Goal: Task Accomplishment & Management: Manage account settings

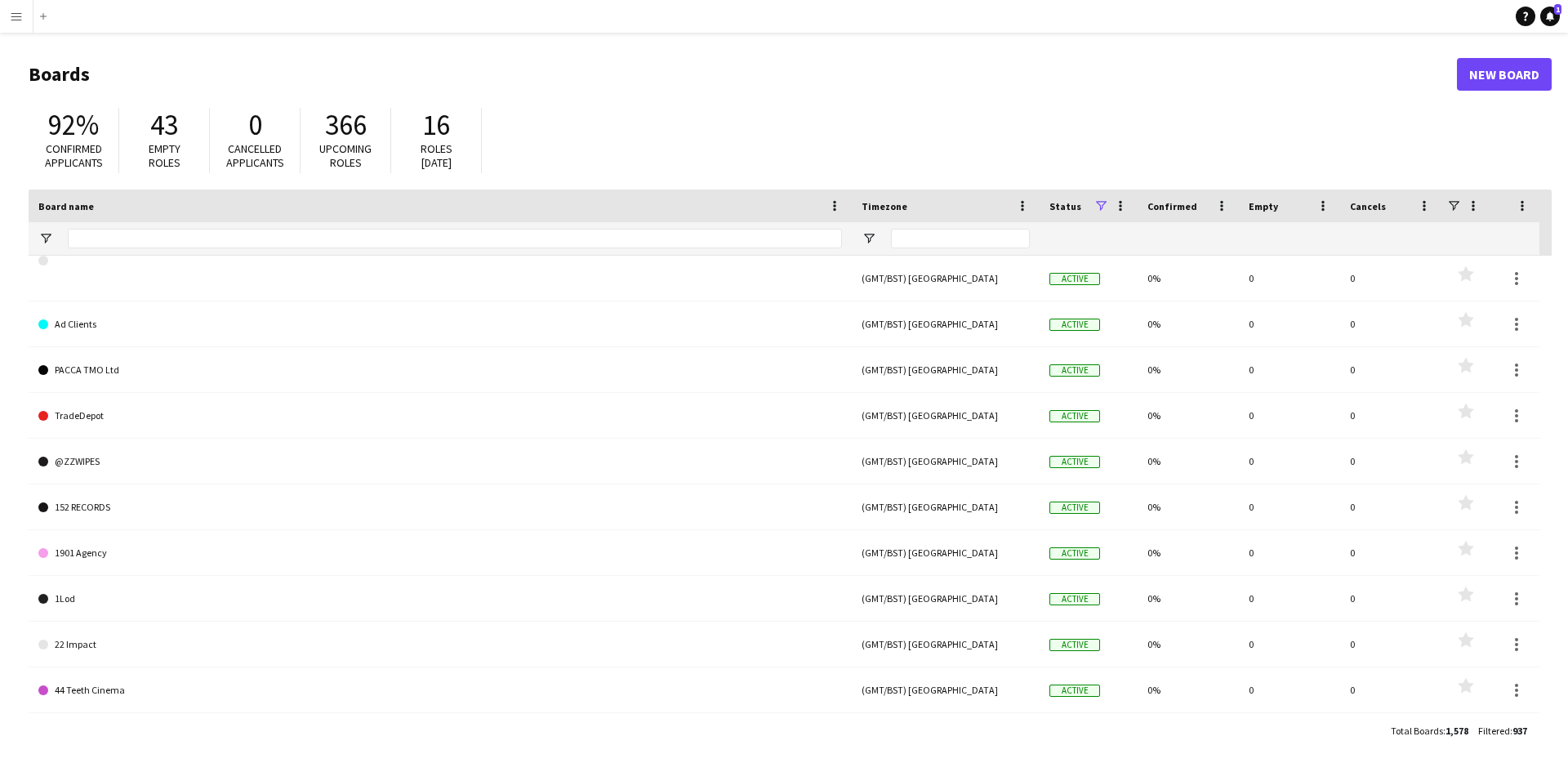
click at [20, 24] on button "Menu" at bounding box center [16, 16] width 32 height 32
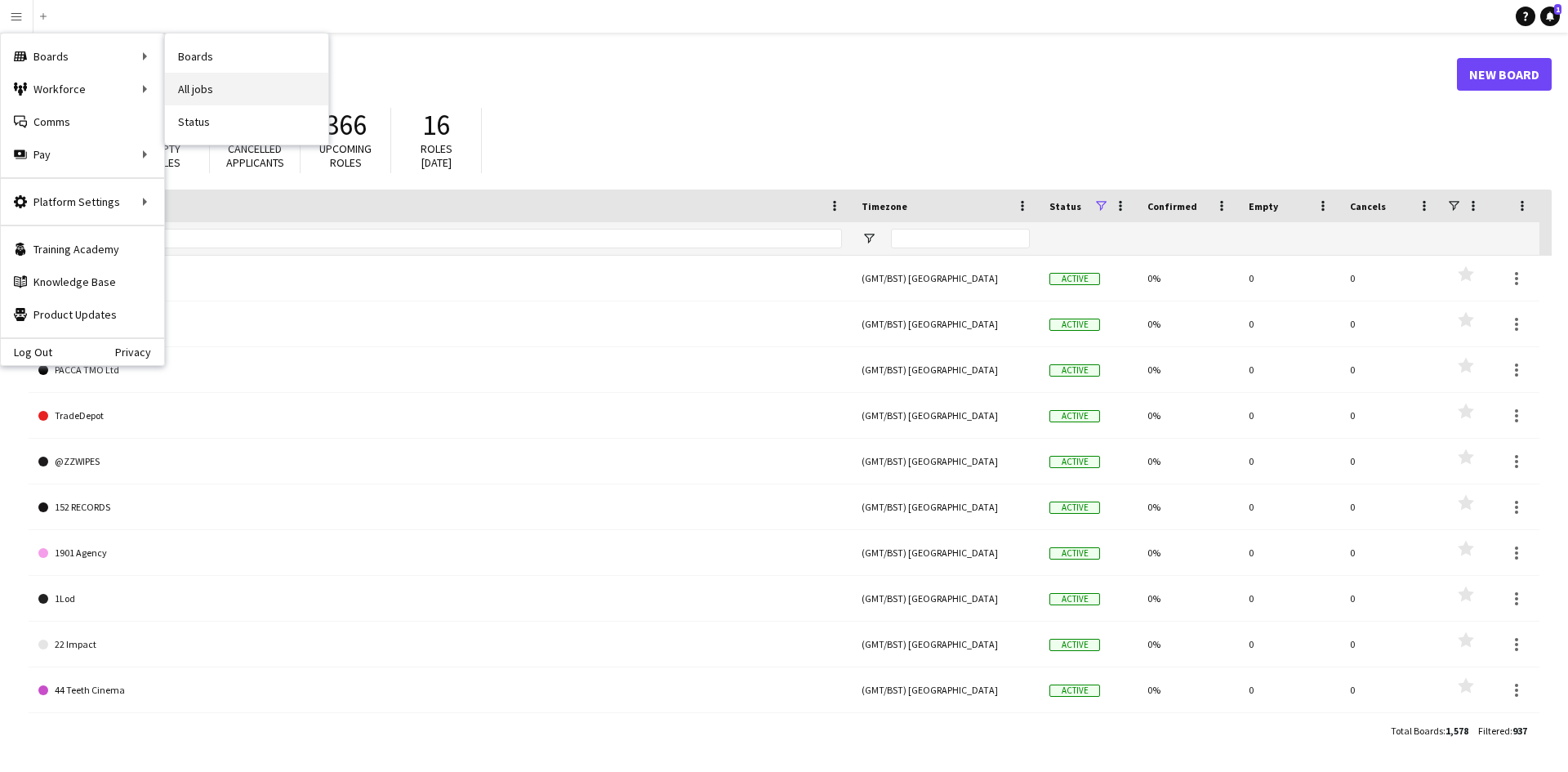
click at [223, 97] on link "All jobs" at bounding box center [247, 89] width 164 height 32
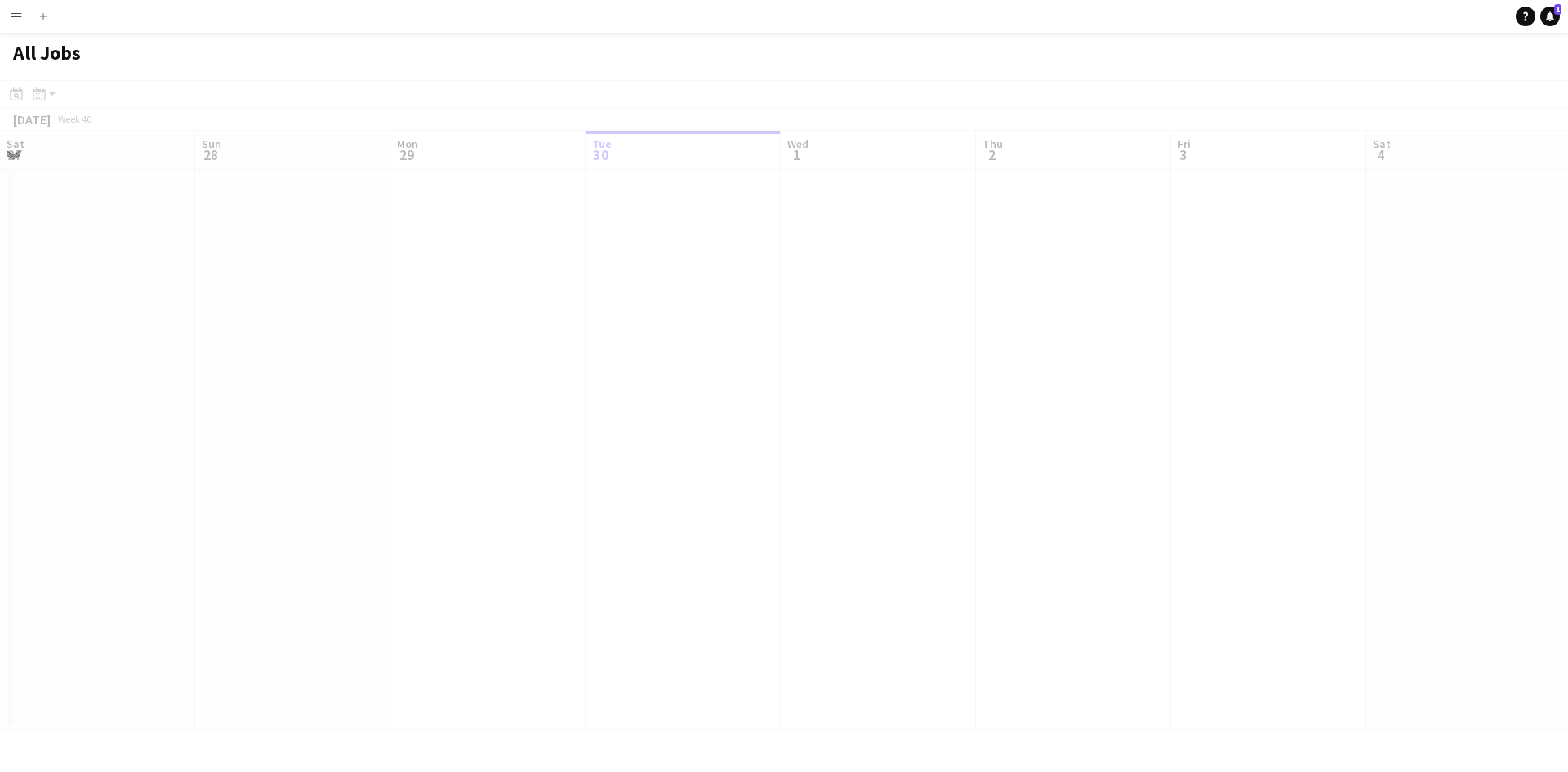
scroll to position [0, 390]
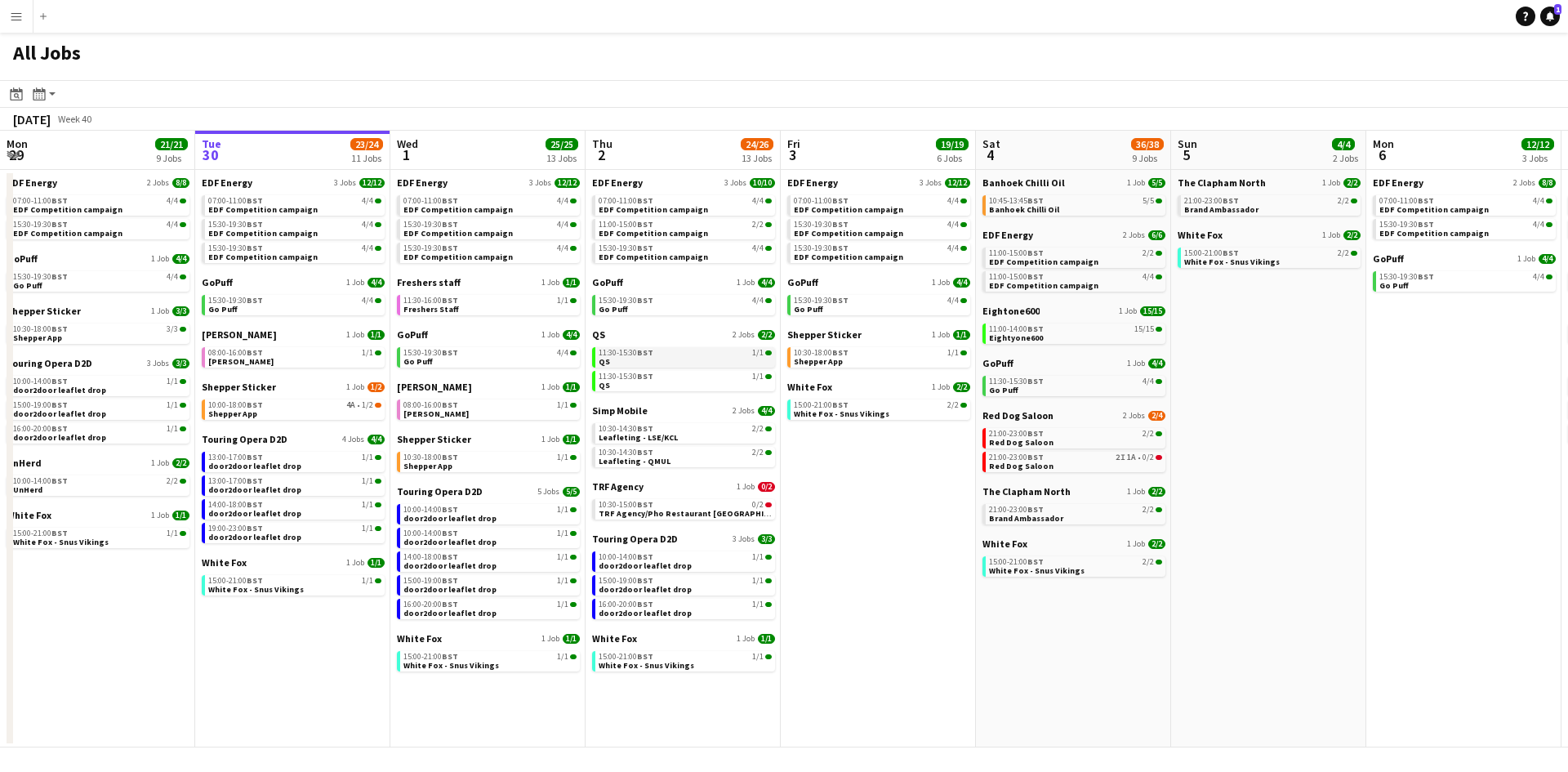
click at [648, 357] on span "BST" at bounding box center [645, 352] width 17 height 11
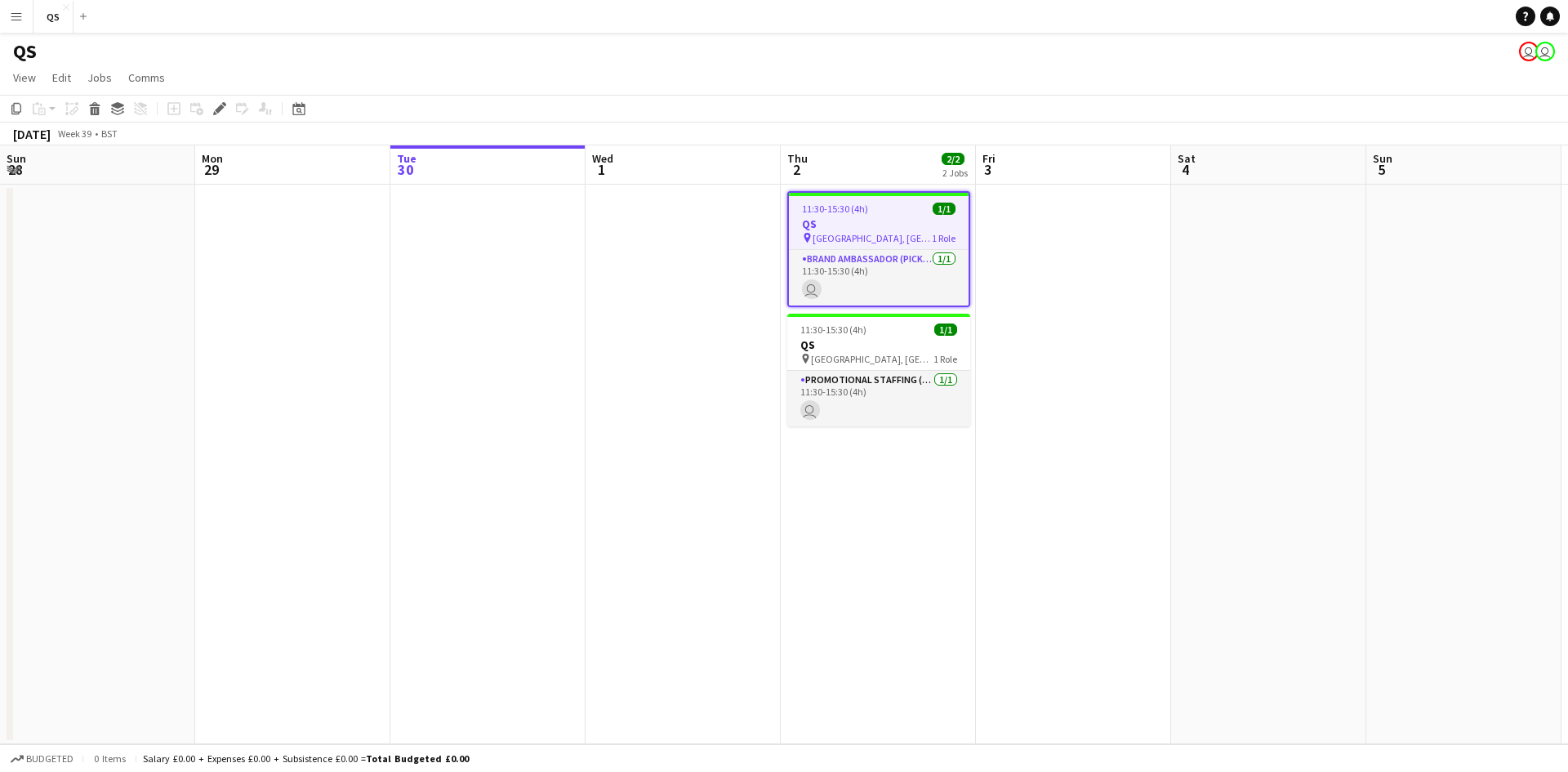
scroll to position [0, 561]
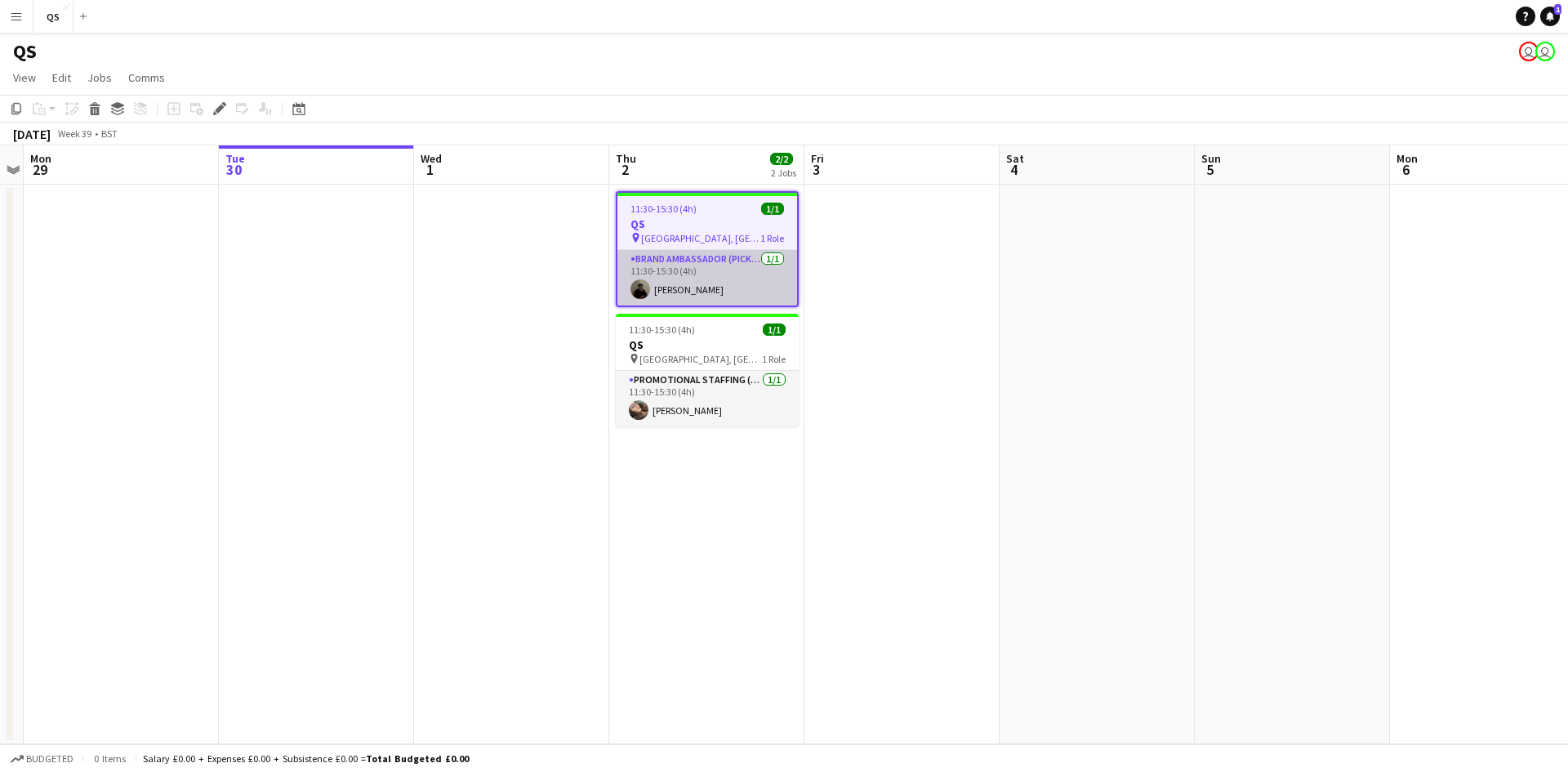
click at [723, 286] on app-card-role "Brand Ambassador (Pick up) [DATE] 11:30-15:30 (4h) [PERSON_NAME]" at bounding box center [707, 278] width 179 height 56
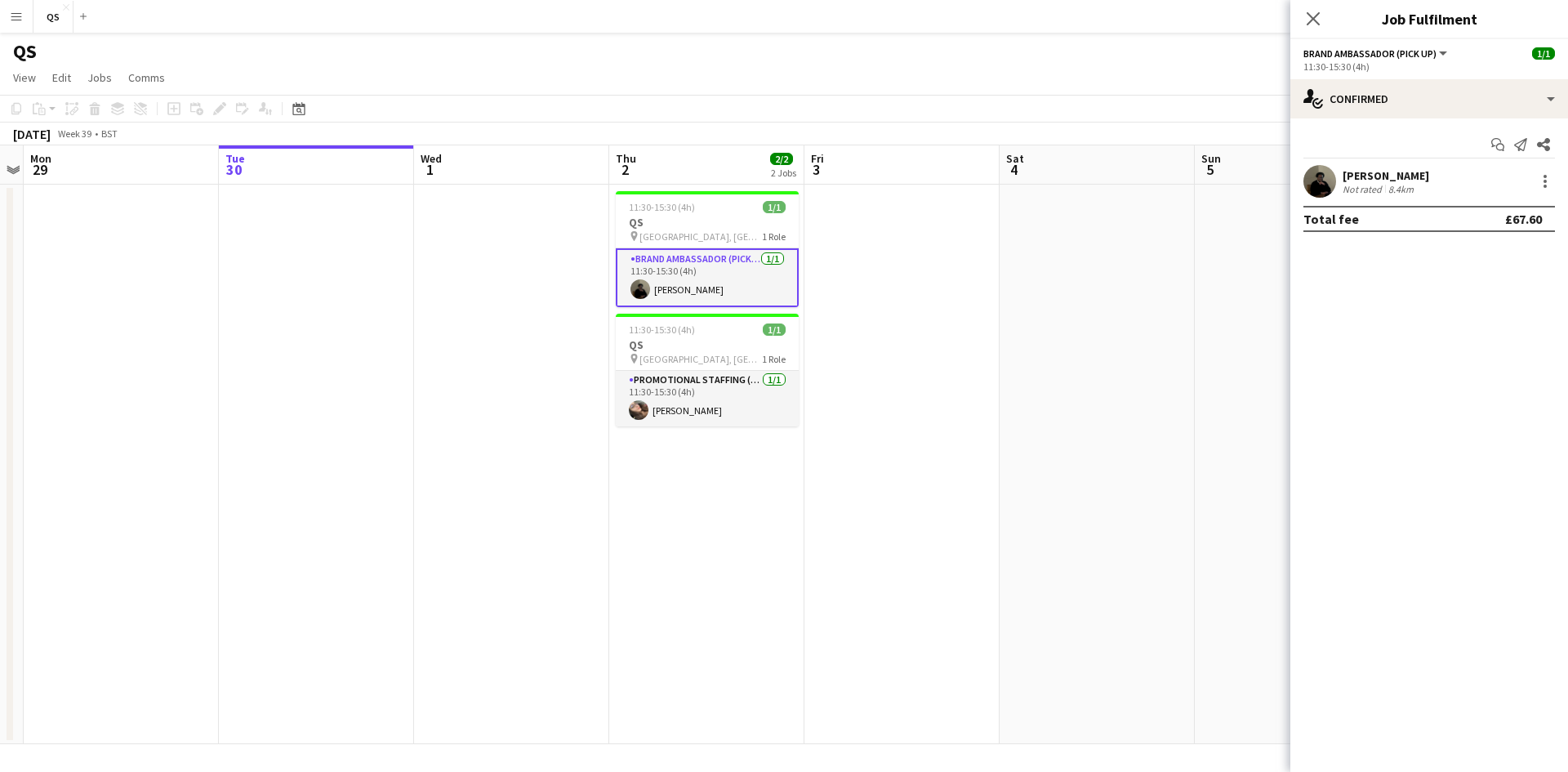
click at [1411, 175] on div "[PERSON_NAME]" at bounding box center [1385, 176] width 86 height 15
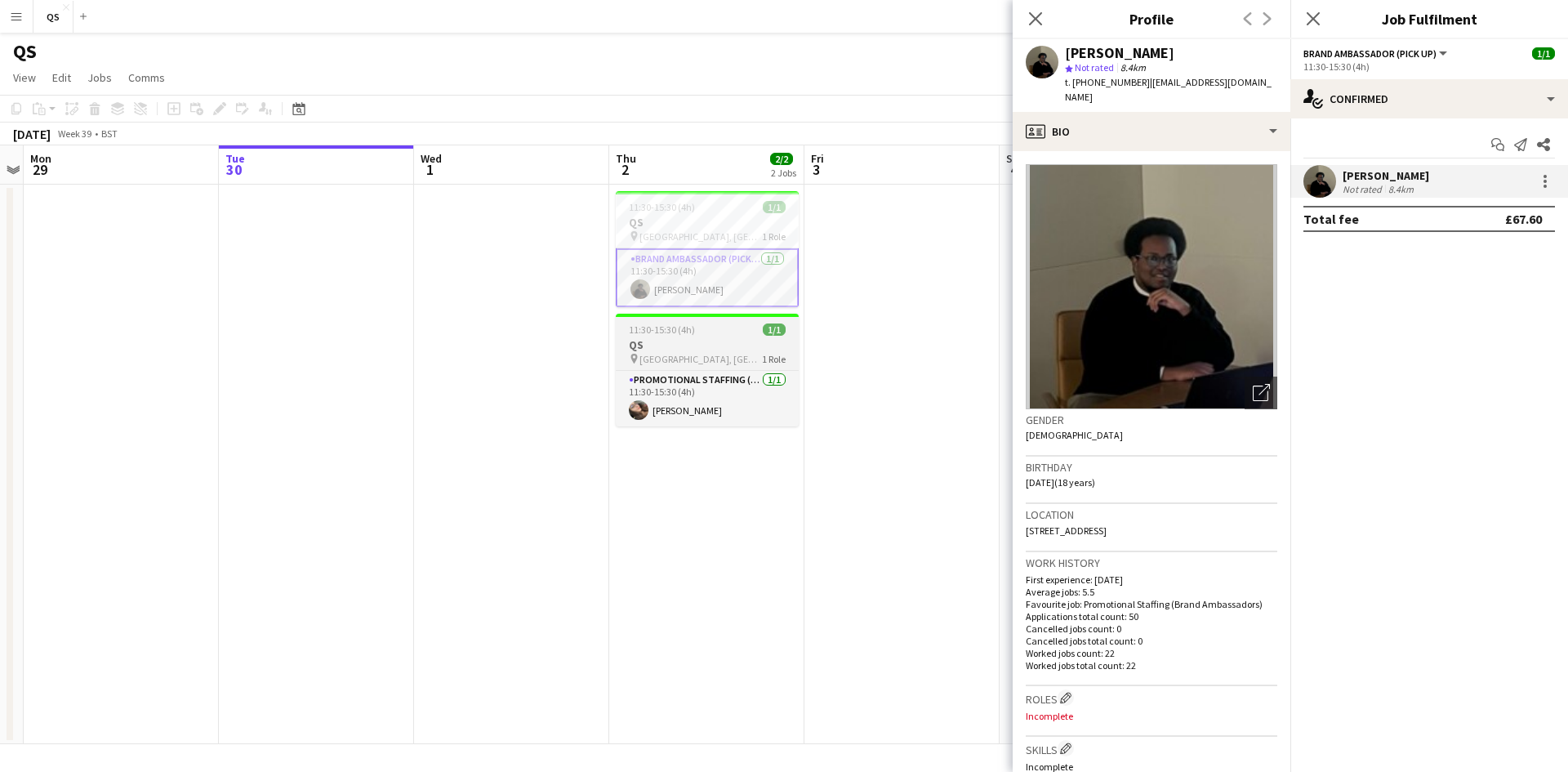
click at [656, 335] on span "11:30-15:30 (4h)" at bounding box center [662, 329] width 66 height 12
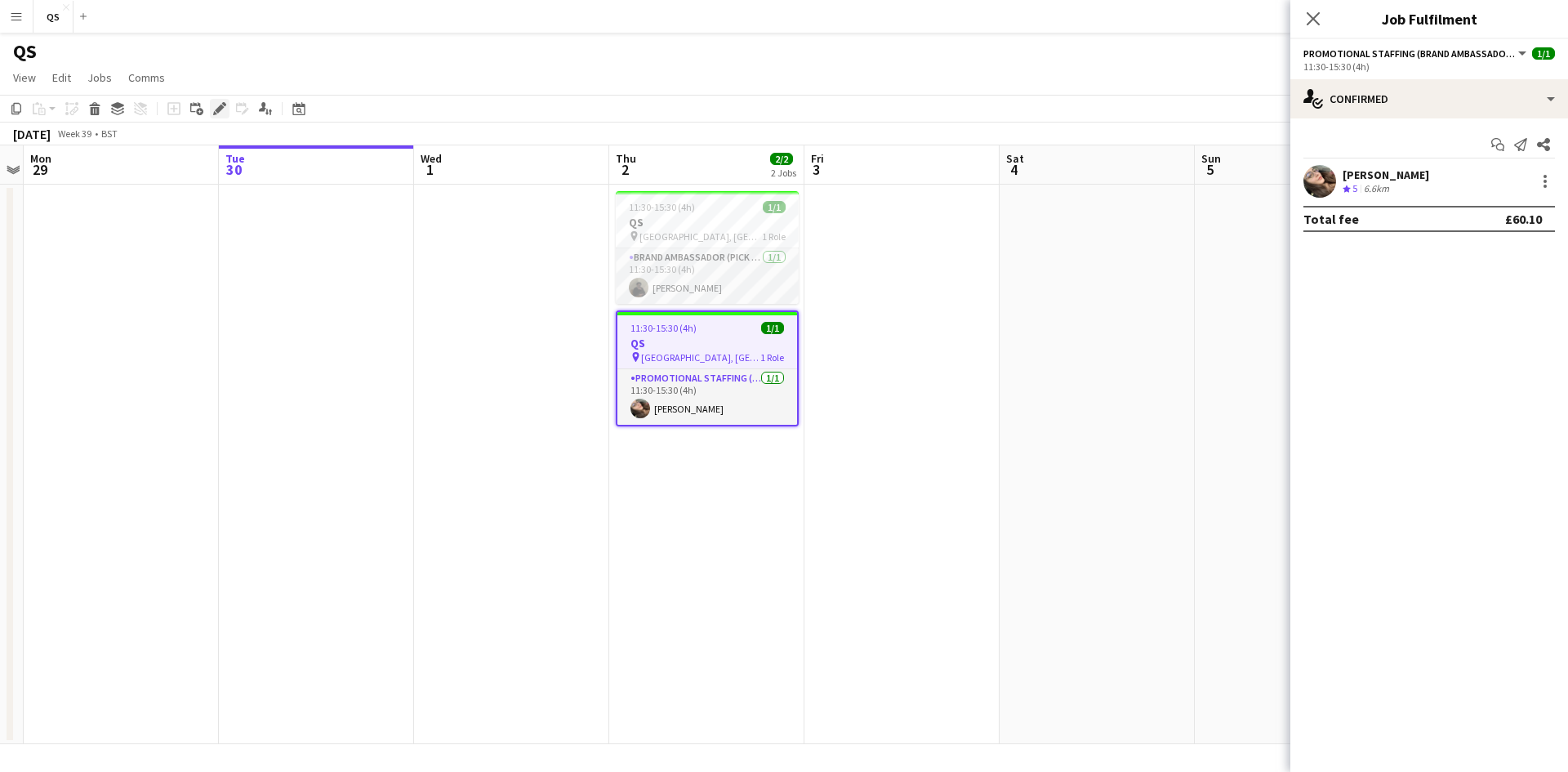
click at [213, 106] on div "Edit" at bounding box center [220, 109] width 20 height 20
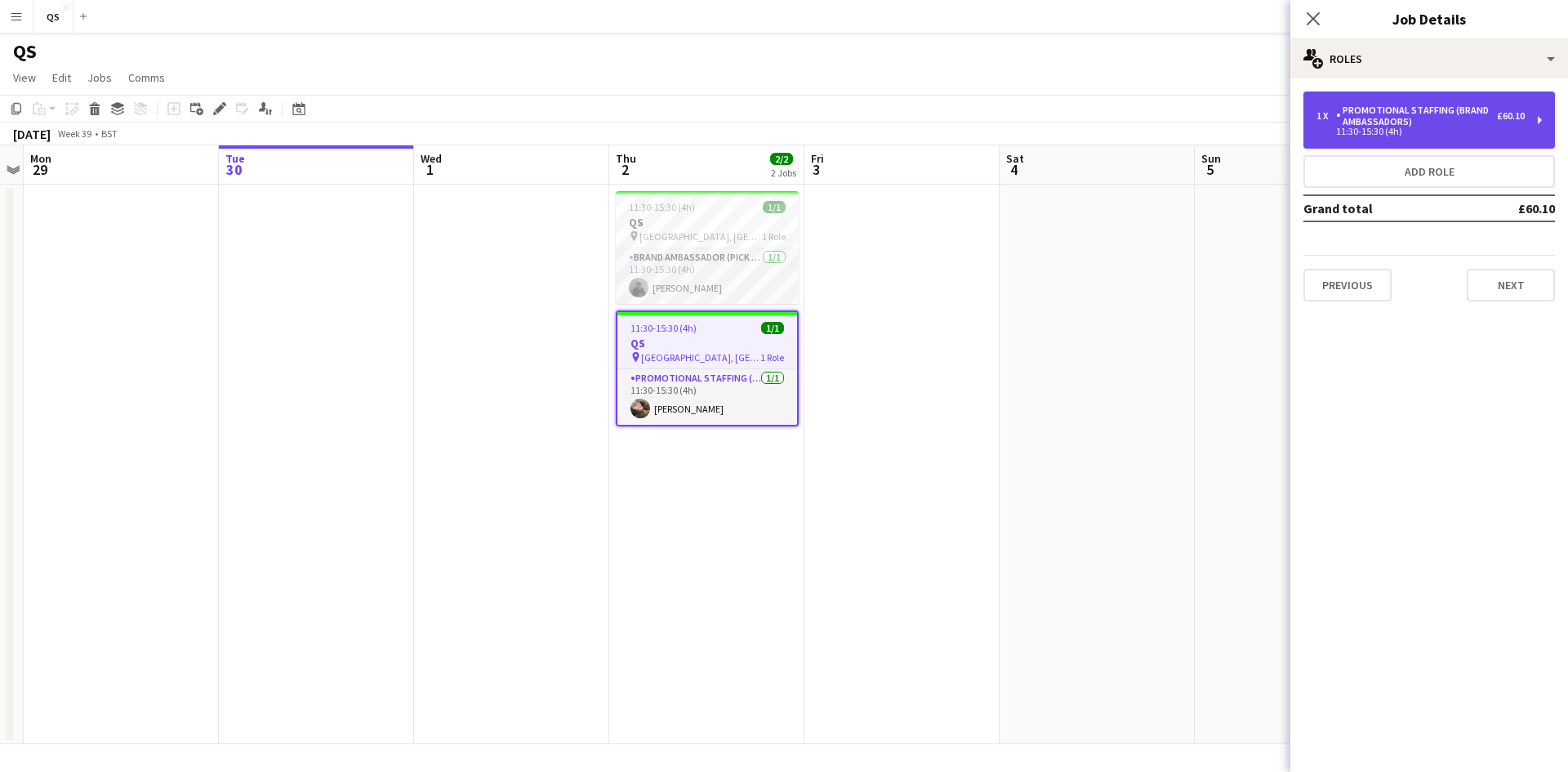
click at [1388, 115] on div "Promotional Staffing (Brand Ambassadors)" at bounding box center [1416, 116] width 161 height 23
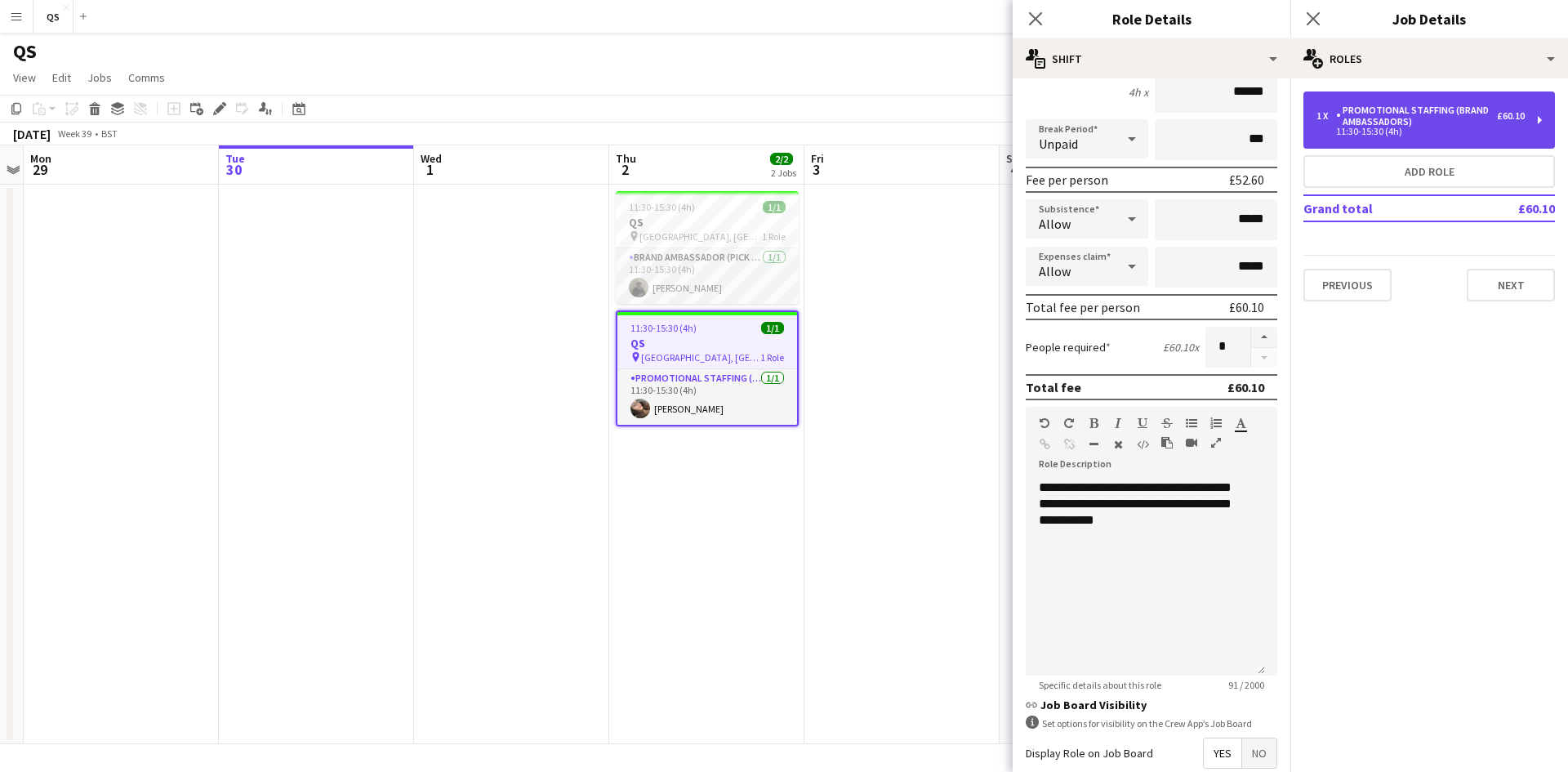
scroll to position [164, 0]
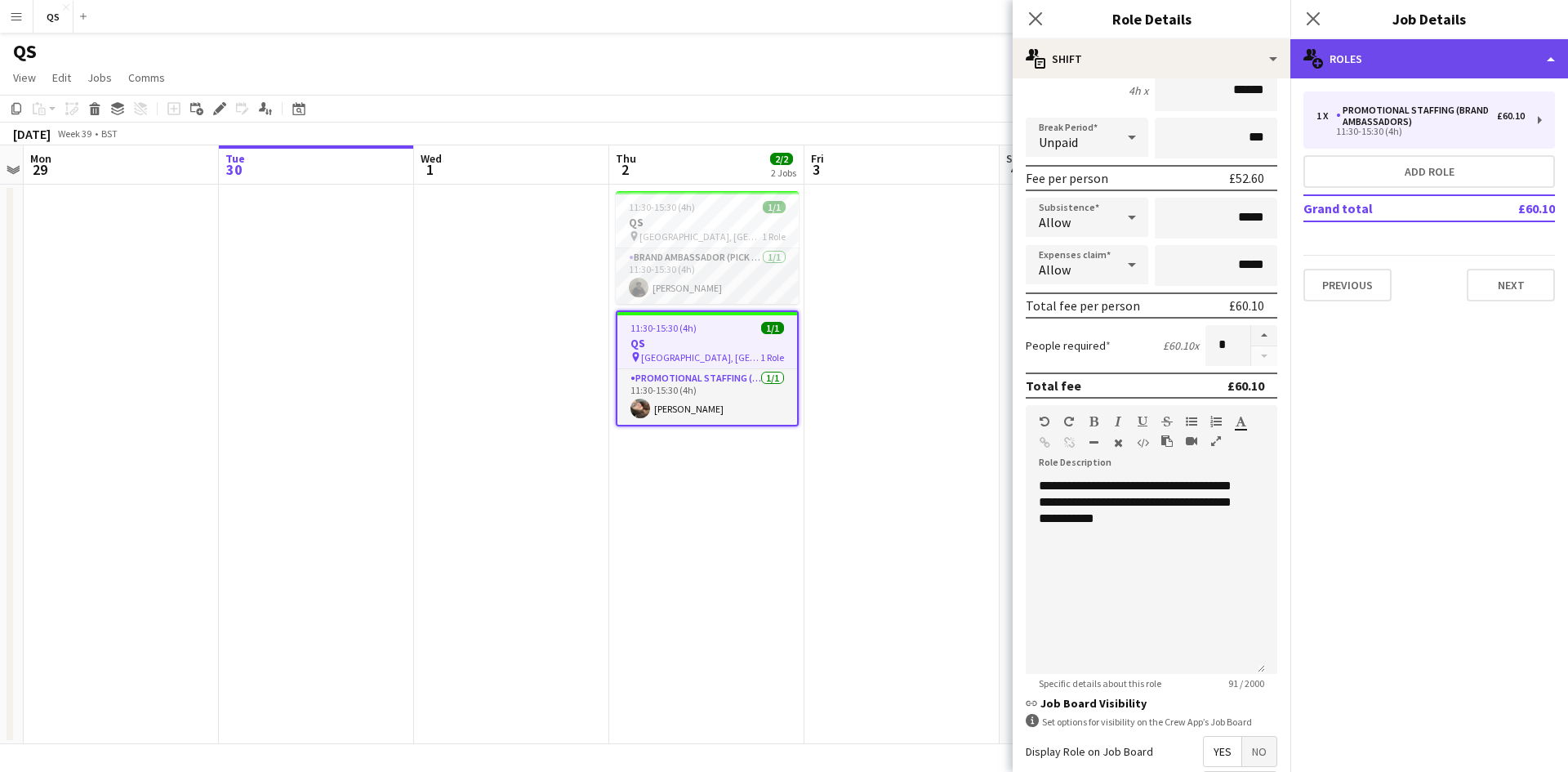
click at [1391, 65] on div "multiple-users-add Roles" at bounding box center [1428, 58] width 277 height 39
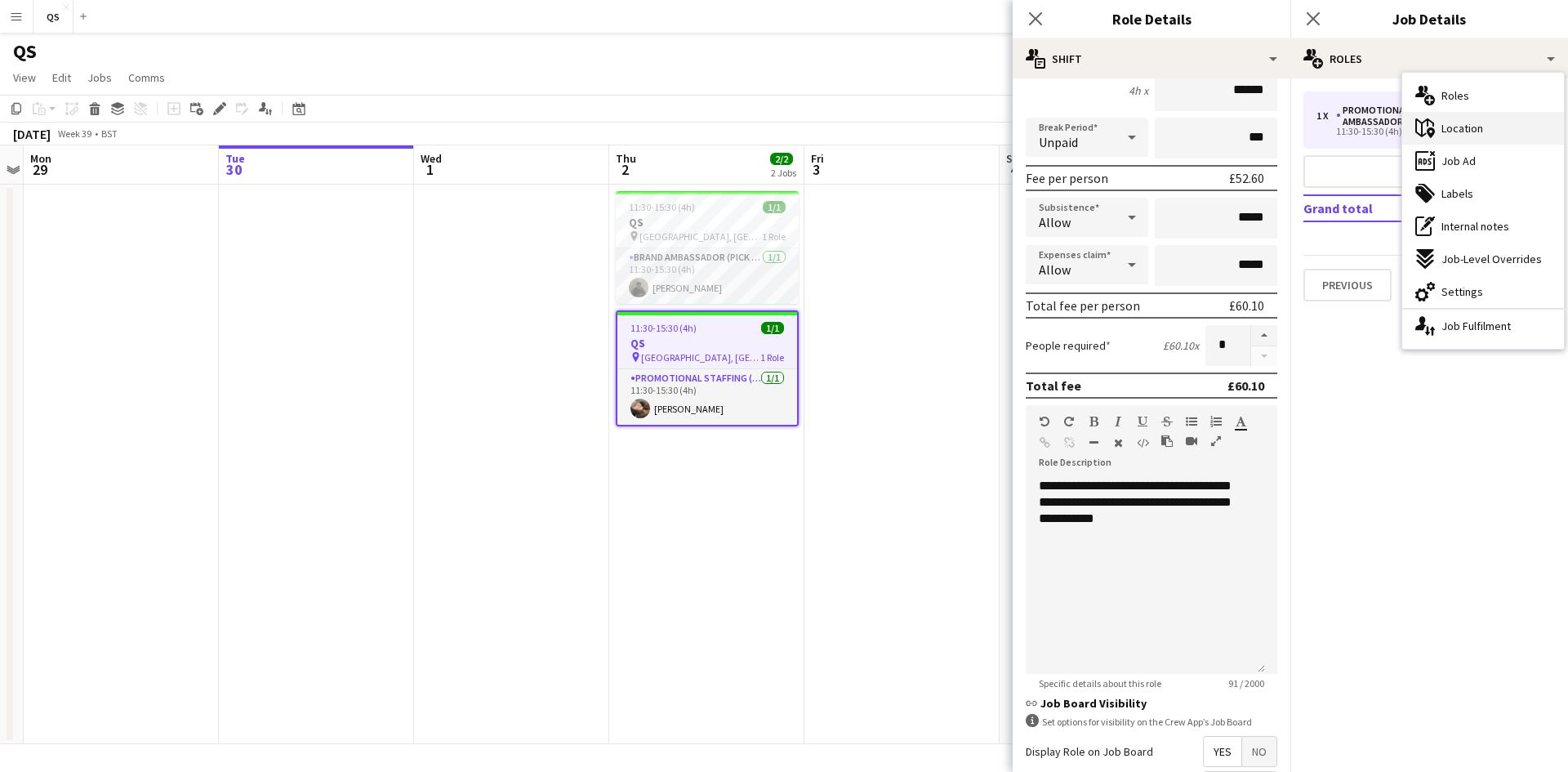
click at [1466, 133] on span "Location" at bounding box center [1462, 129] width 42 height 15
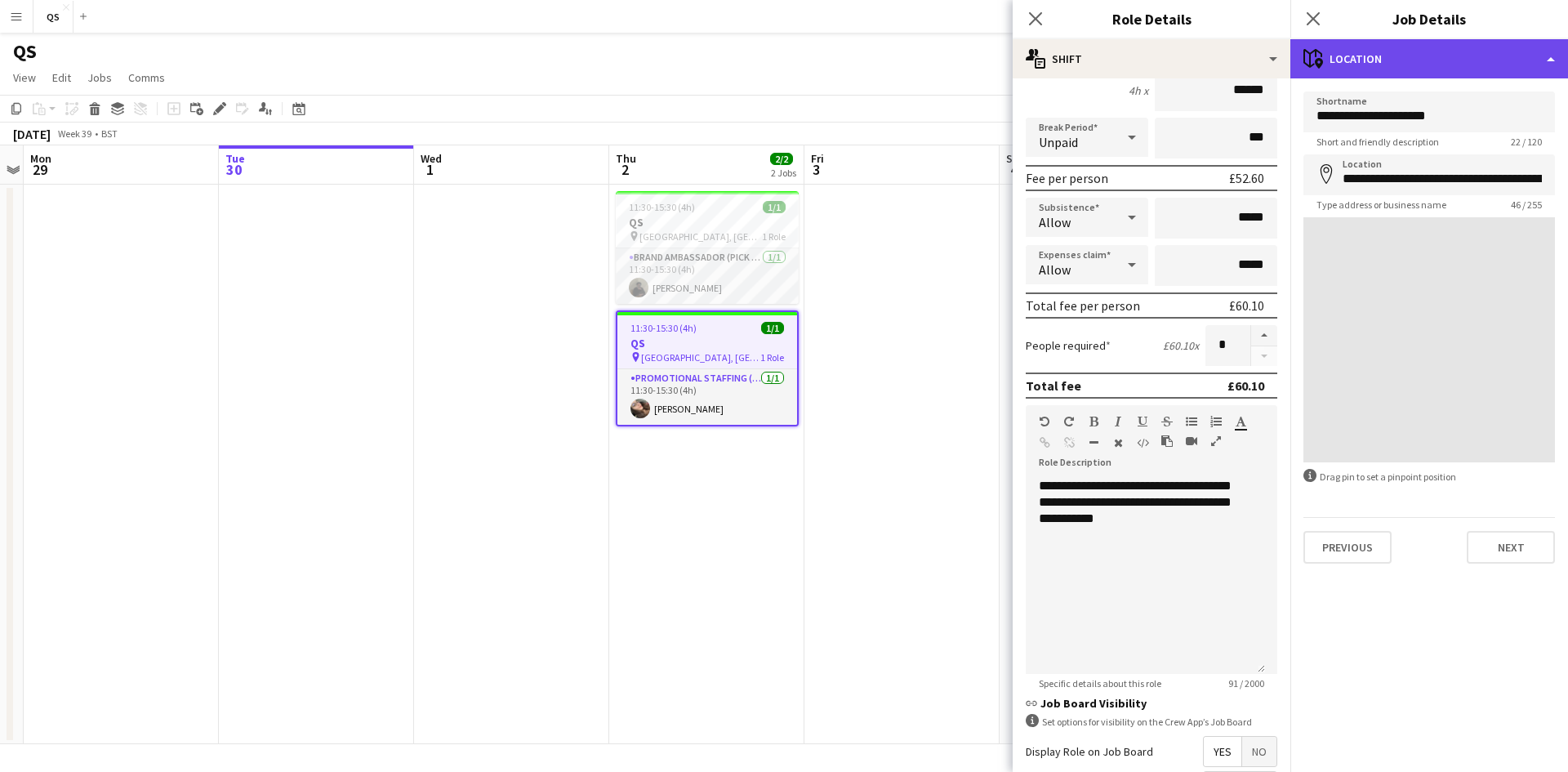
click at [1413, 70] on div "maps-pin-1 Location" at bounding box center [1428, 58] width 277 height 39
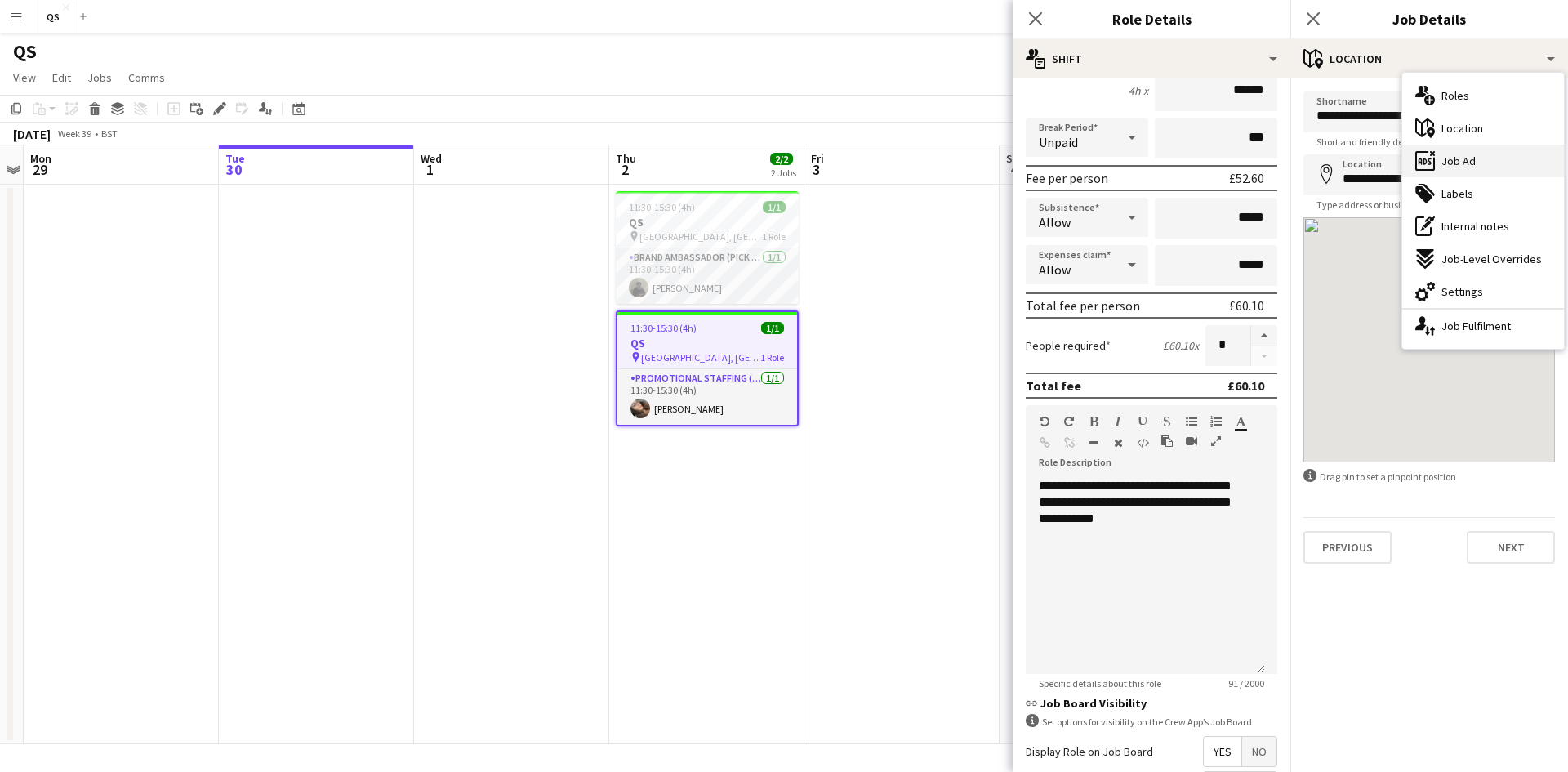
click at [1462, 162] on span "Job Ad" at bounding box center [1458, 161] width 34 height 15
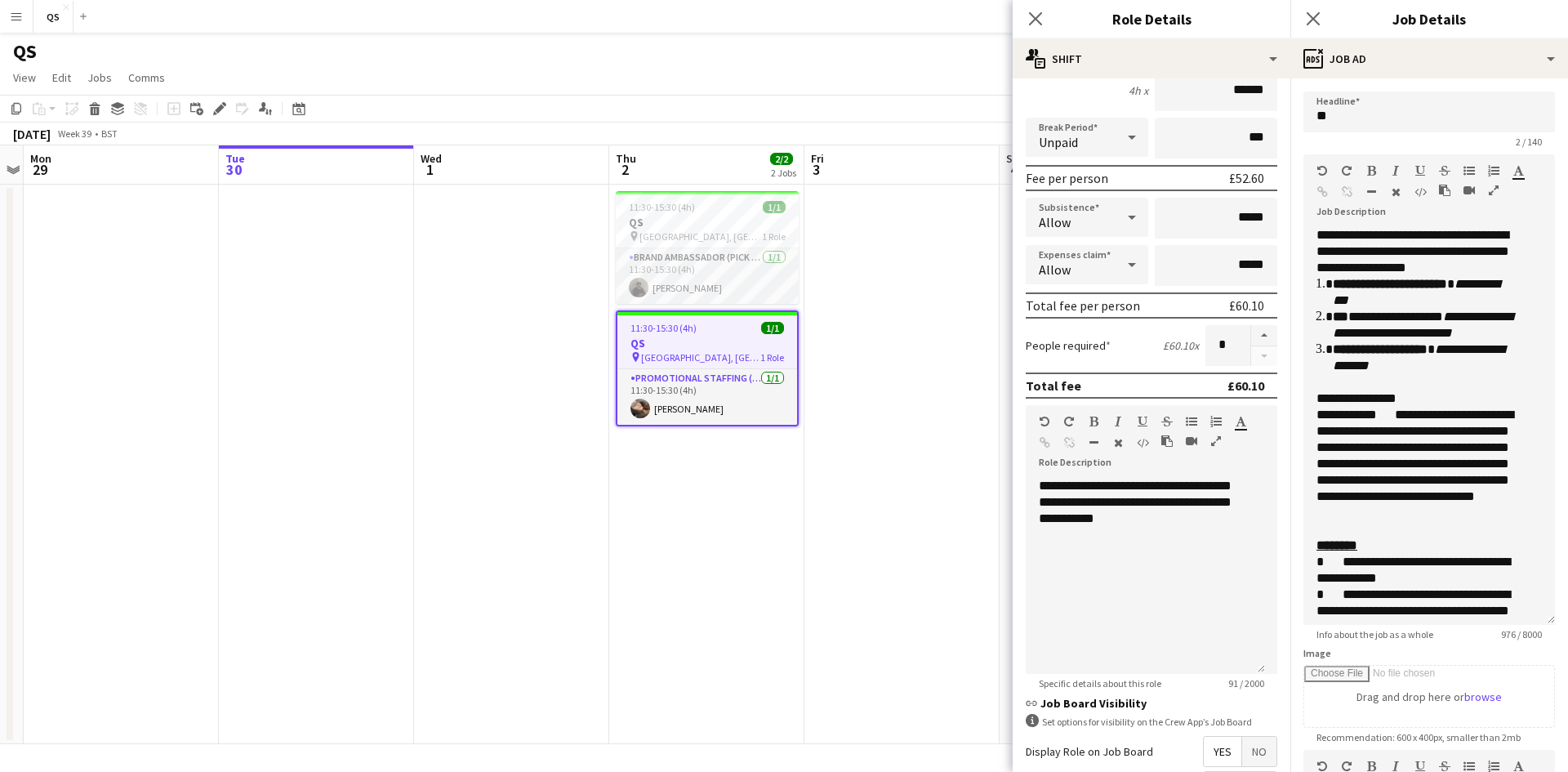
drag, startPoint x: 1537, startPoint y: 322, endPoint x: 1540, endPoint y: 604, distance: 282.0
click at [1541, 617] on div "**********" at bounding box center [1428, 425] width 252 height 398
click at [728, 271] on app-card-role "Brand Ambassador (Pick up) 1/1 11:30-15:30 (4h) Mahamedqadar Osman" at bounding box center [707, 276] width 183 height 56
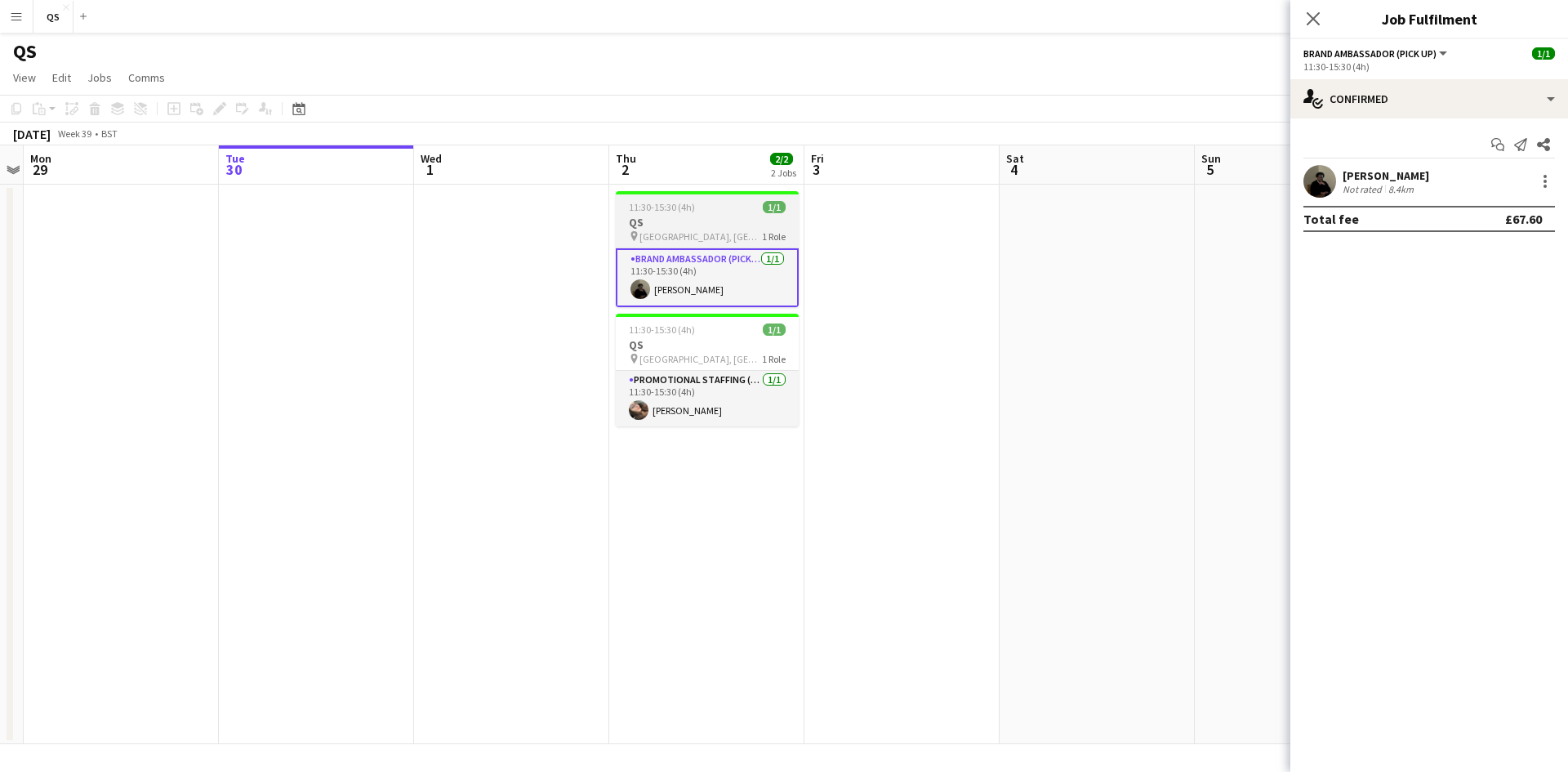
drag, startPoint x: 975, startPoint y: 303, endPoint x: 717, endPoint y: 253, distance: 262.8
click at [968, 296] on app-calendar-viewport "Fri 26 Sat 27 Sun 28 Mon 29 Tue 30 Wed 1 Thu 2 2/2 2 Jobs Fri 3 Sat 4 Sun 5 Mon…" at bounding box center [784, 445] width 1568 height 599
click at [677, 238] on span "UCL, Bloomsbury Campus" at bounding box center [693, 236] width 122 height 12
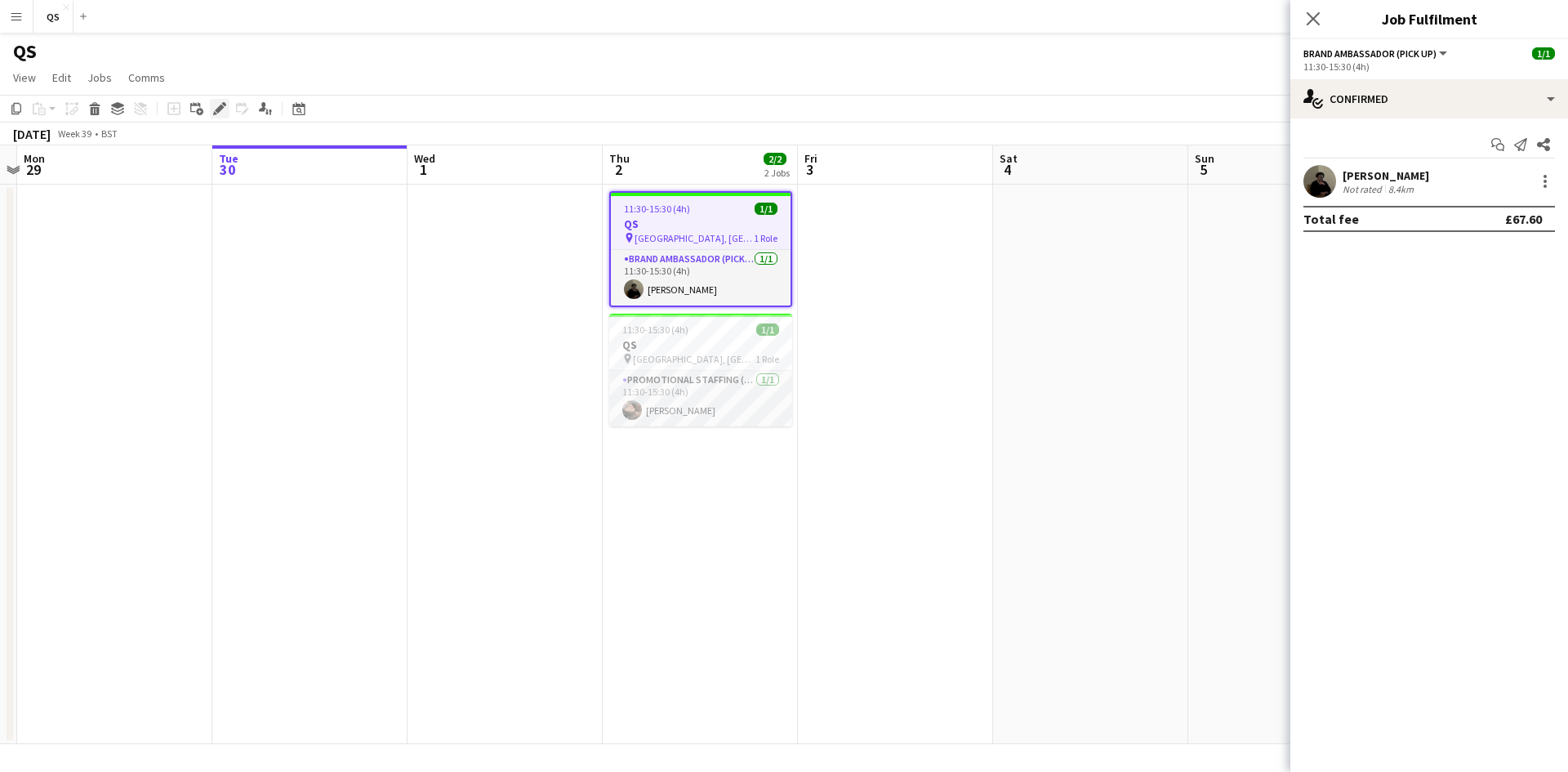
click at [218, 108] on icon at bounding box center [219, 109] width 9 height 9
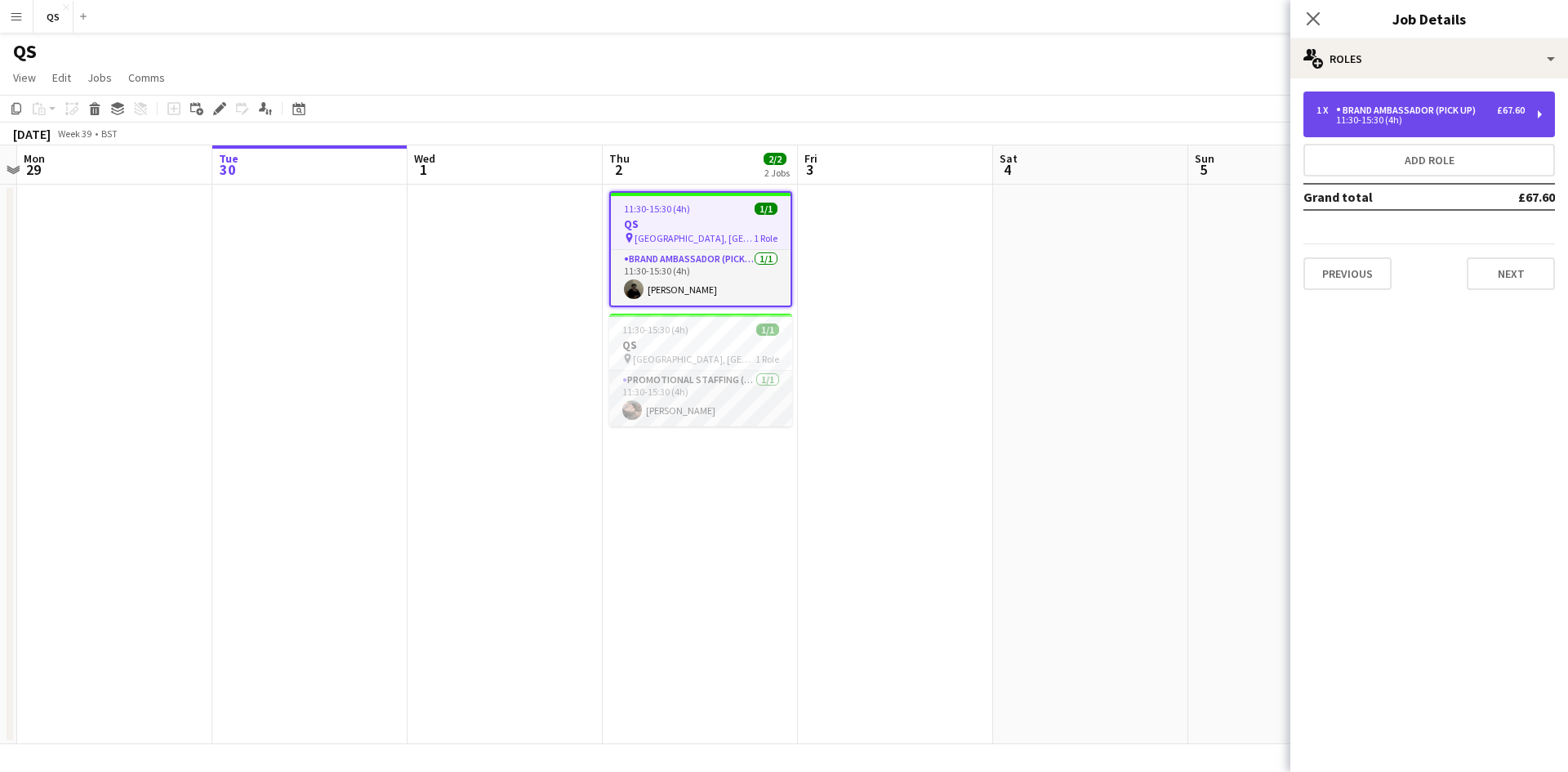
click at [1391, 116] on div "11:30-15:30 (4h)" at bounding box center [1420, 120] width 208 height 8
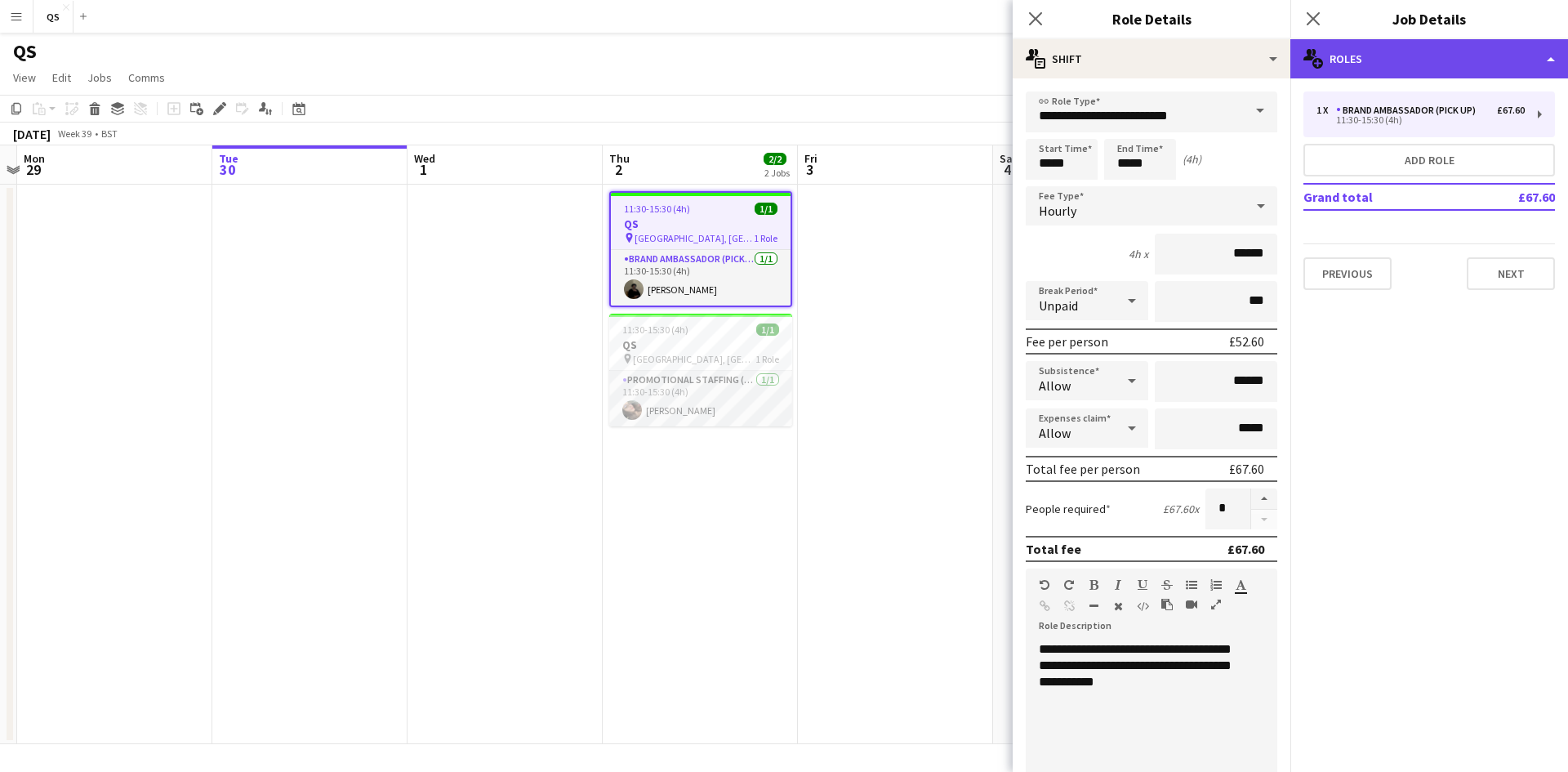
click at [1386, 66] on div "multiple-users-add Roles" at bounding box center [1428, 58] width 277 height 39
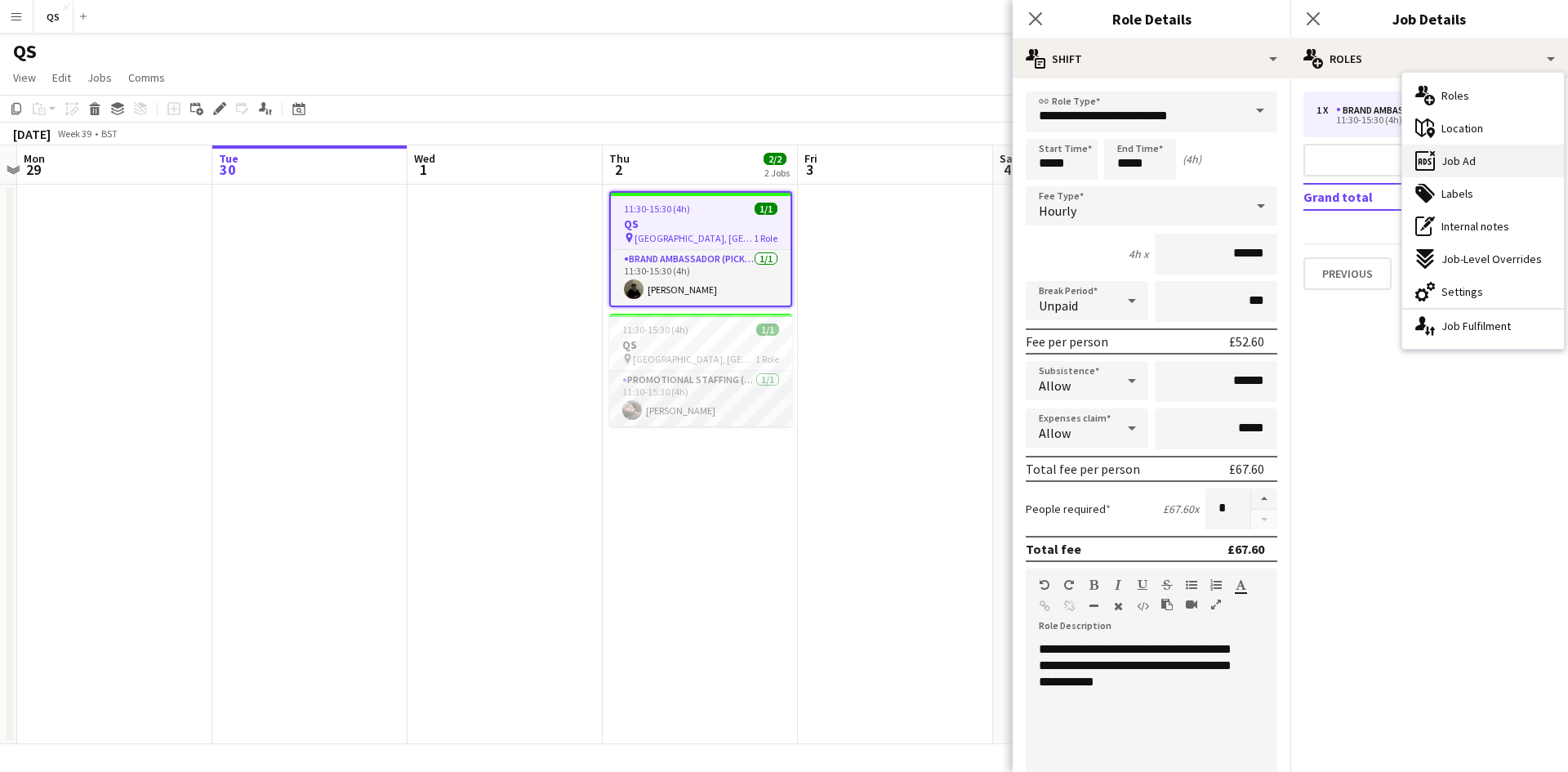
click at [1466, 167] on span "Job Ad" at bounding box center [1458, 161] width 34 height 15
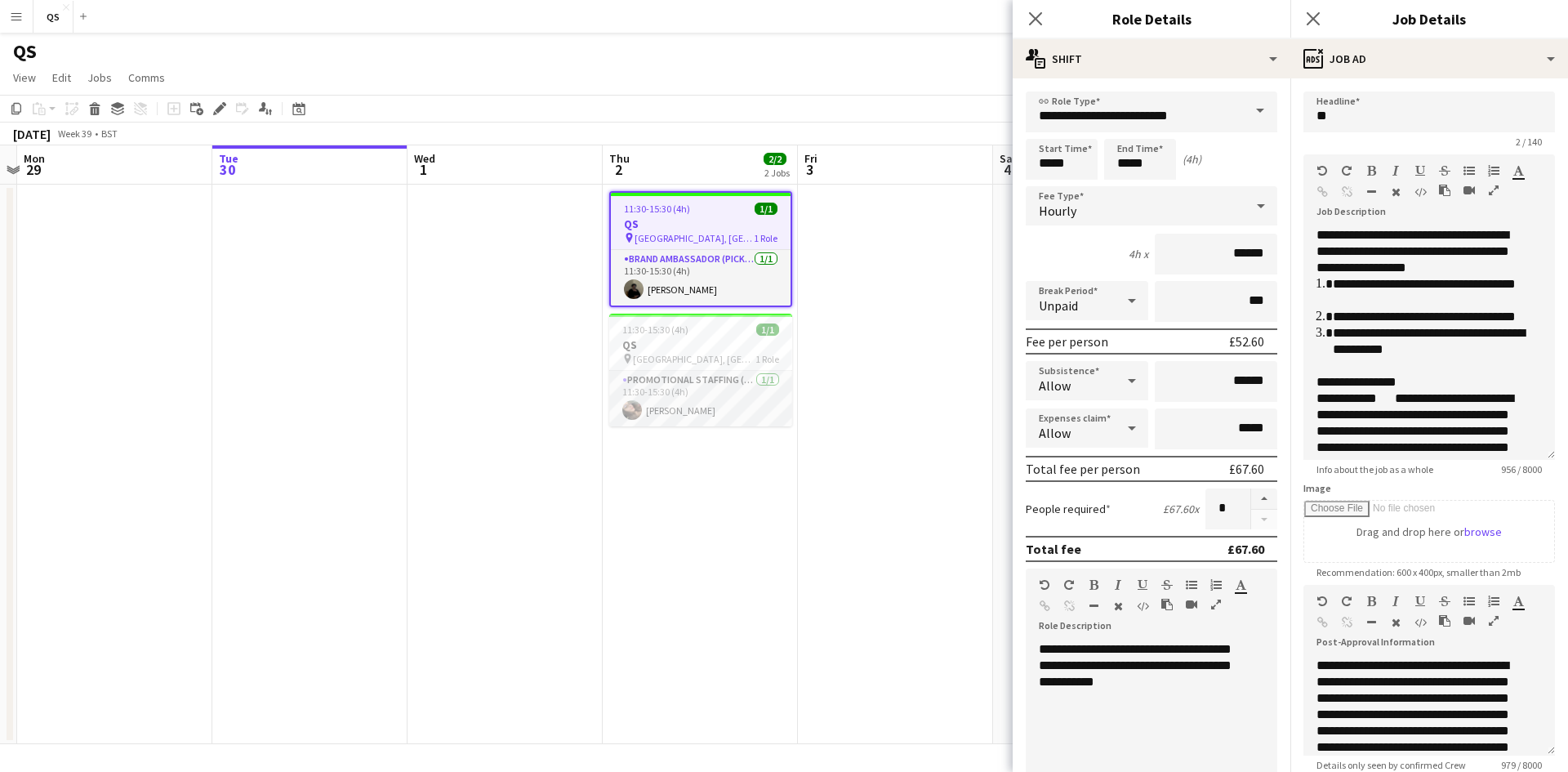
drag, startPoint x: 1535, startPoint y: 320, endPoint x: 1550, endPoint y: 455, distance: 135.8
click at [1550, 455] on form "**********" at bounding box center [1428, 510] width 277 height 838
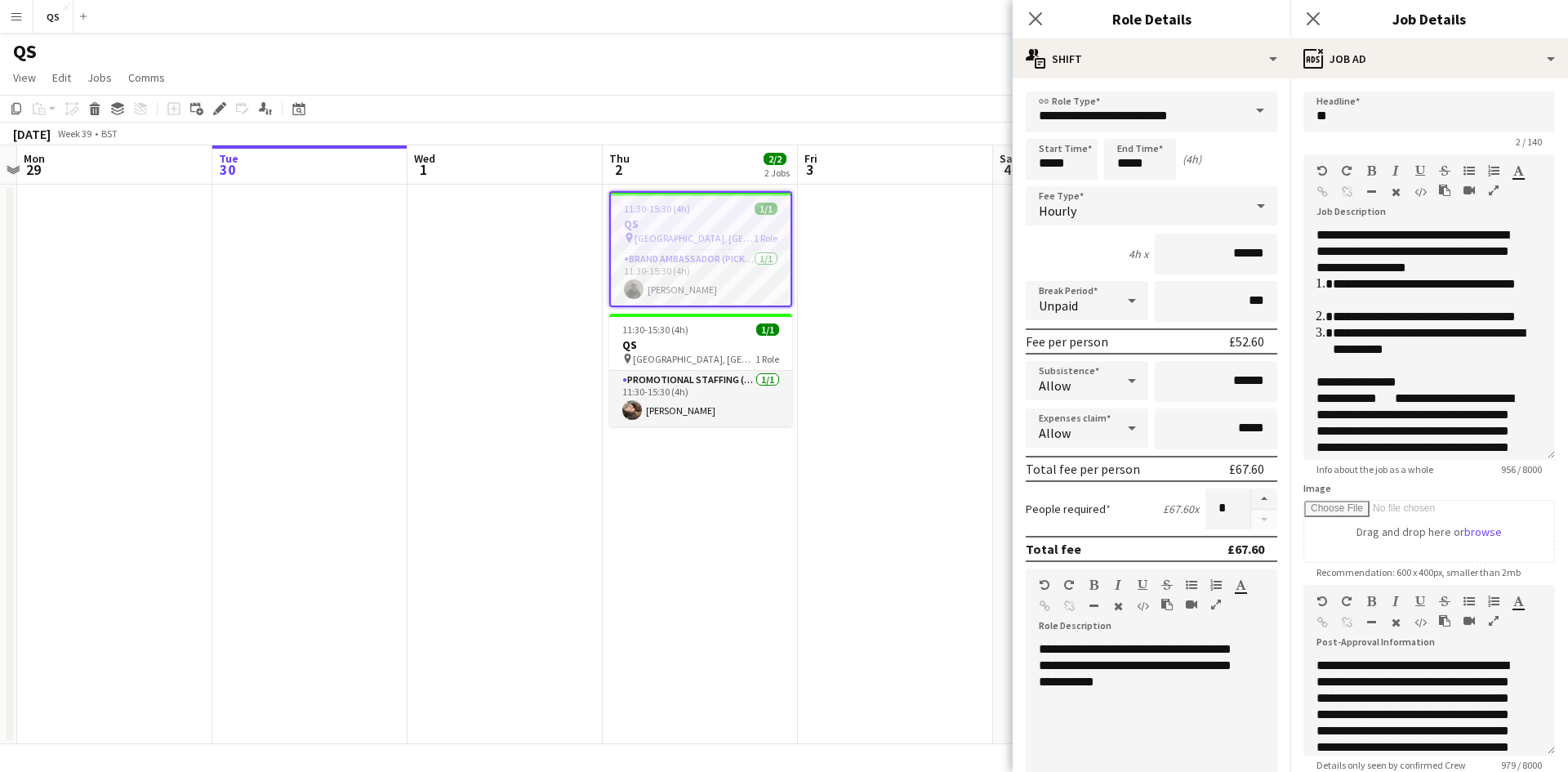
click at [613, 538] on app-date-cell "11:30-15:30 (4h) 1/1 QS pin UCL, Bloomsbury Campus 1 Role Brand Ambassador (Pic…" at bounding box center [700, 464] width 195 height 559
